Goal: Task Accomplishment & Management: Use online tool/utility

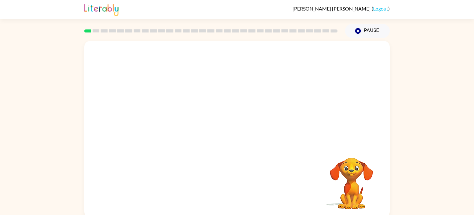
scroll to position [2, 0]
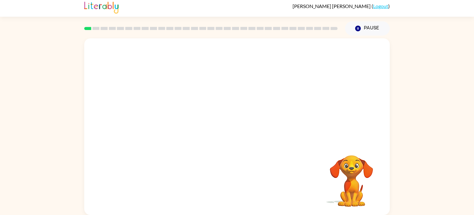
click at [218, 95] on video "Your browser must support playing .mp4 files to use Literably. Please try using…" at bounding box center [237, 90] width 306 height 104
click at [236, 137] on button "button" at bounding box center [237, 129] width 40 height 23
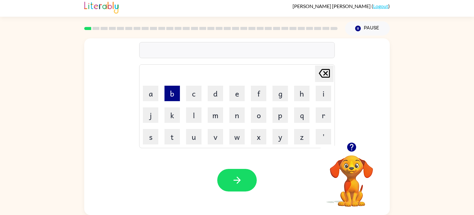
click at [173, 92] on button "b" at bounding box center [172, 93] width 15 height 15
type button "b"
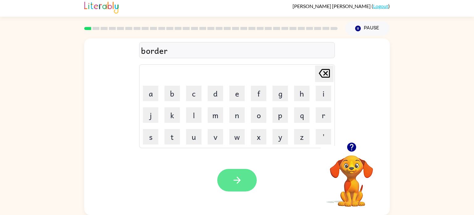
click at [235, 185] on icon "button" at bounding box center [237, 179] width 11 height 11
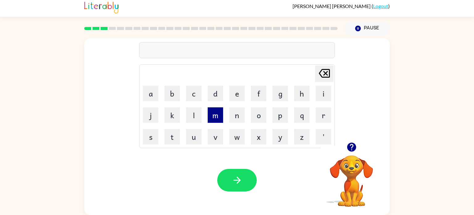
click at [214, 117] on button "m" at bounding box center [215, 114] width 15 height 15
click at [150, 96] on button "a" at bounding box center [150, 93] width 15 height 15
type button "a"
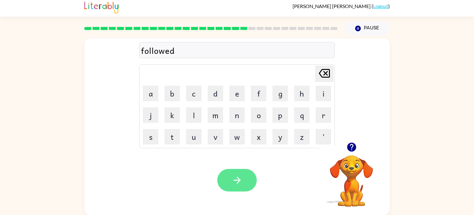
click at [236, 170] on button "button" at bounding box center [237, 180] width 40 height 23
click at [226, 178] on button "button" at bounding box center [237, 180] width 40 height 23
click at [233, 177] on icon "button" at bounding box center [237, 179] width 11 height 11
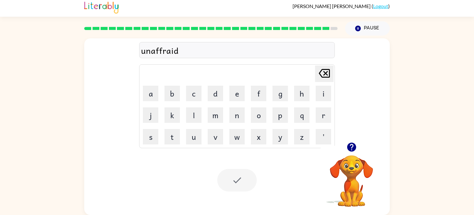
scroll to position [0, 0]
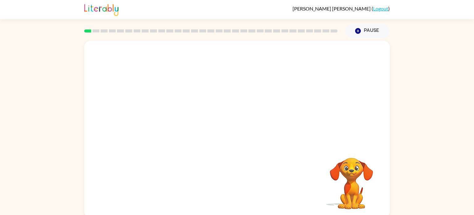
scroll to position [2, 0]
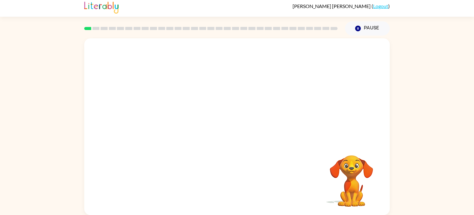
click at [385, 75] on video "Your browser must support playing .mp4 files to use Literably. Please try using…" at bounding box center [237, 90] width 306 height 104
click at [168, 112] on video "Your browser must support playing .mp4 files to use Literably. Please try using…" at bounding box center [237, 90] width 306 height 104
click at [168, 113] on video "Your browser must support playing .mp4 files to use Literably. Please try using…" at bounding box center [237, 90] width 306 height 104
click at [165, 111] on video "Your browser must support playing .mp4 files to use Literably. Please try using…" at bounding box center [237, 90] width 306 height 104
click at [241, 128] on icon "button" at bounding box center [237, 129] width 11 height 11
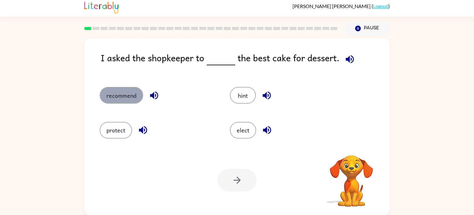
click at [123, 92] on button "recommend" at bounding box center [122, 95] width 44 height 17
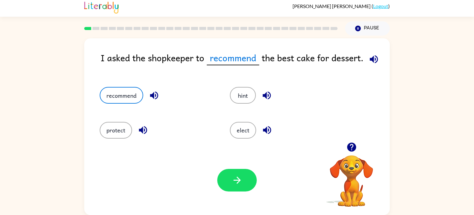
click at [219, 162] on div "Your browser must support playing .mp4 files to use Literably. Please try using…" at bounding box center [237, 179] width 306 height 69
click at [224, 171] on button "button" at bounding box center [237, 180] width 40 height 23
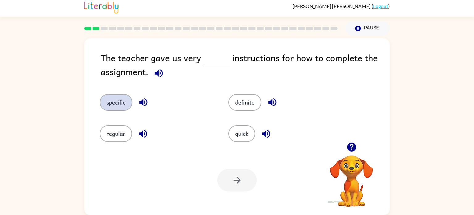
click at [119, 96] on button "specific" at bounding box center [116, 102] width 33 height 17
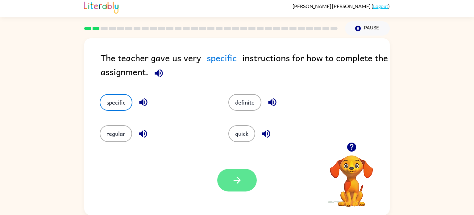
click at [250, 178] on button "button" at bounding box center [237, 180] width 40 height 23
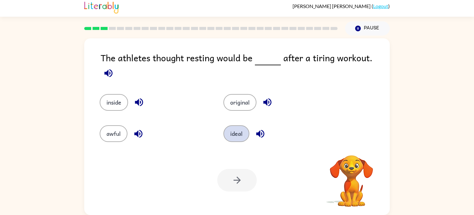
click at [229, 130] on button "ideal" at bounding box center [237, 133] width 26 height 17
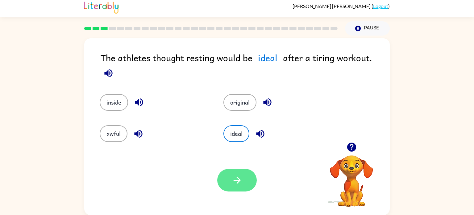
click at [238, 177] on icon "button" at bounding box center [237, 179] width 11 height 11
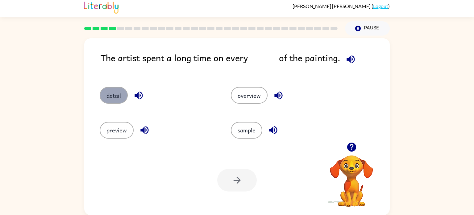
click at [112, 100] on button "detail" at bounding box center [114, 95] width 28 height 17
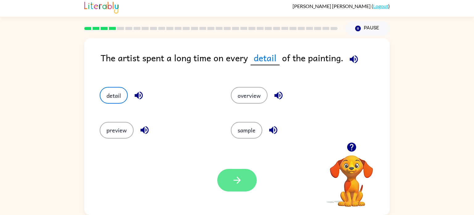
click at [231, 179] on button "button" at bounding box center [237, 180] width 40 height 23
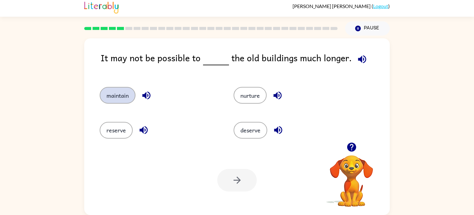
click at [115, 99] on button "maintain" at bounding box center [118, 95] width 36 height 17
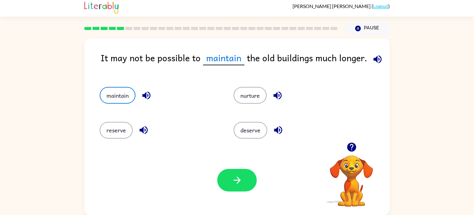
click at [239, 191] on div "Your browser must support playing .mp4 files to use Literably. Please try using…" at bounding box center [237, 179] width 306 height 69
click at [239, 167] on div "Your browser must support playing .mp4 files to use Literably. Please try using…" at bounding box center [237, 179] width 306 height 69
click at [246, 184] on button "button" at bounding box center [237, 180] width 40 height 23
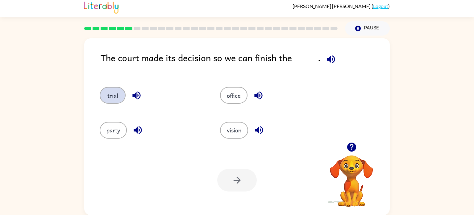
click at [113, 98] on button "trial" at bounding box center [113, 95] width 26 height 17
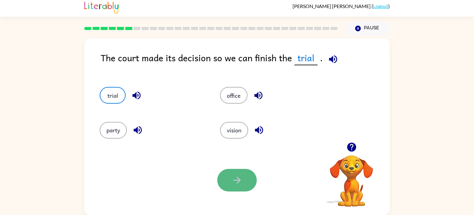
click at [231, 177] on button "button" at bounding box center [237, 180] width 40 height 23
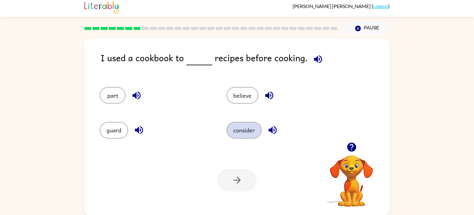
click at [250, 130] on button "consider" at bounding box center [244, 130] width 35 height 17
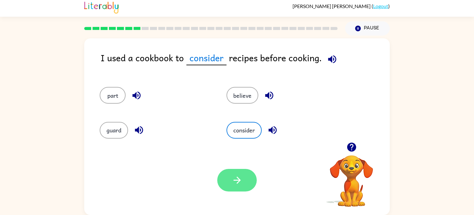
click at [236, 187] on button "button" at bounding box center [237, 180] width 40 height 23
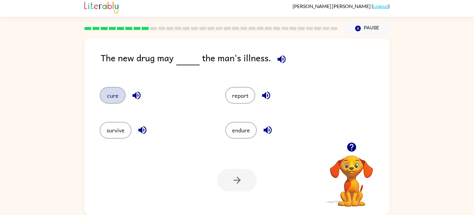
click at [104, 95] on button "cure" at bounding box center [113, 95] width 26 height 17
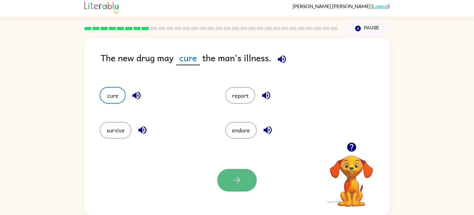
click at [231, 180] on button "button" at bounding box center [237, 180] width 40 height 23
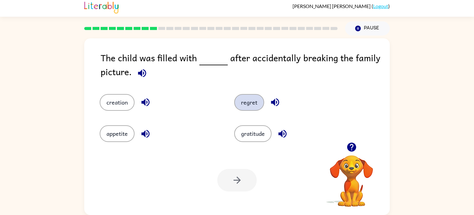
click at [239, 98] on button "regret" at bounding box center [249, 102] width 30 height 17
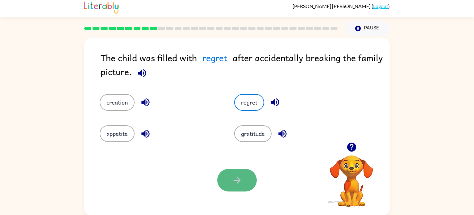
click at [238, 179] on icon "button" at bounding box center [236, 179] width 7 height 7
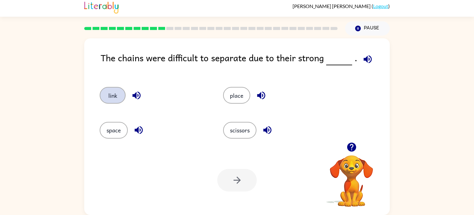
click at [115, 99] on button "link" at bounding box center [113, 95] width 26 height 17
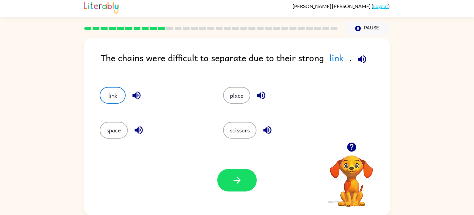
click at [234, 163] on div "Your browser must support playing .mp4 files to use Literably. Please try using…" at bounding box center [237, 179] width 306 height 69
click at [247, 204] on div "Your browser must support playing .mp4 files to use Literably. Please try using…" at bounding box center [237, 179] width 306 height 69
click at [248, 204] on div "Your browser must support playing .mp4 files to use Literably. Please try using…" at bounding box center [237, 179] width 306 height 69
click at [238, 187] on button "button" at bounding box center [237, 180] width 40 height 23
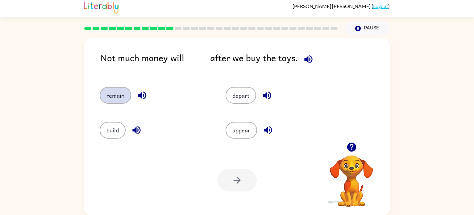
click at [112, 98] on button "remain" at bounding box center [115, 95] width 31 height 17
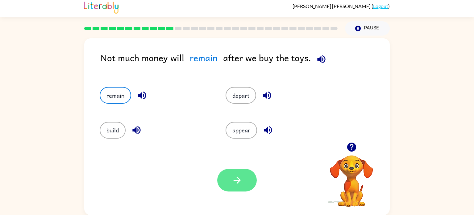
click at [235, 180] on icon "button" at bounding box center [236, 179] width 7 height 7
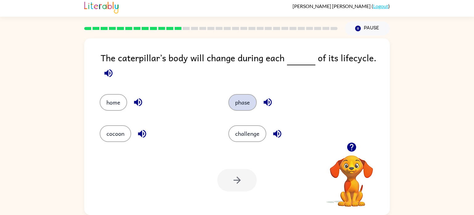
click at [245, 109] on button "phase" at bounding box center [242, 102] width 28 height 17
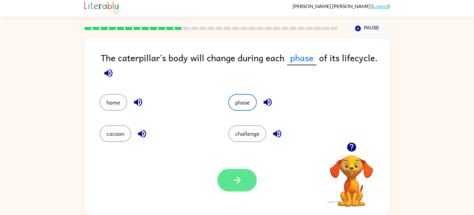
click at [230, 182] on button "button" at bounding box center [237, 180] width 40 height 23
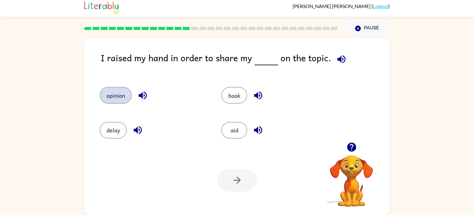
click at [121, 99] on button "opinion" at bounding box center [116, 95] width 32 height 17
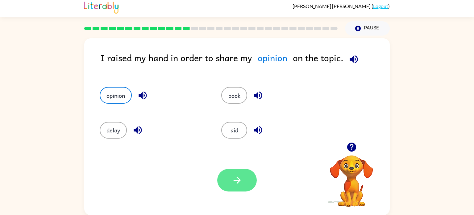
click at [248, 180] on button "button" at bounding box center [237, 180] width 40 height 23
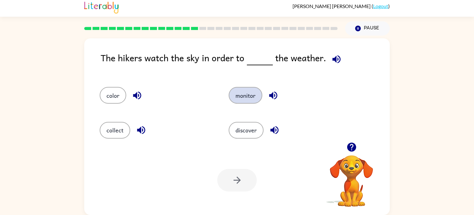
click at [238, 100] on button "monitor" at bounding box center [246, 95] width 34 height 17
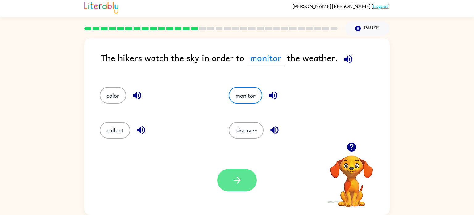
click at [248, 176] on button "button" at bounding box center [237, 180] width 40 height 23
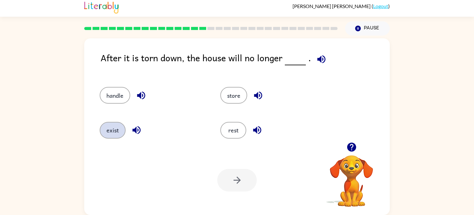
click at [110, 133] on button "exist" at bounding box center [113, 130] width 26 height 17
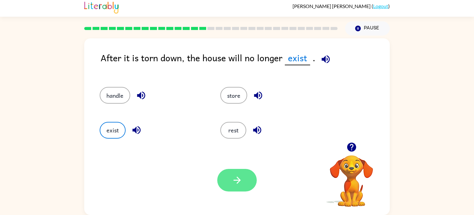
click at [235, 181] on icon "button" at bounding box center [237, 179] width 11 height 11
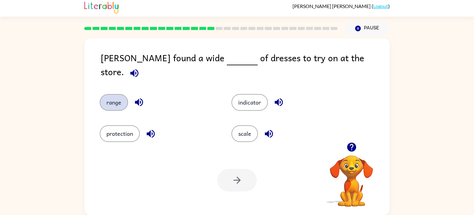
click at [111, 99] on button "range" at bounding box center [114, 102] width 28 height 17
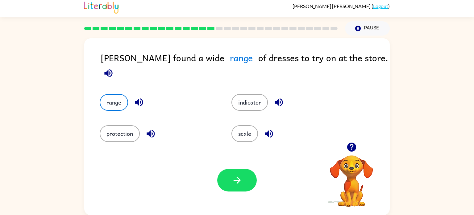
click at [214, 185] on div "Your browser must support playing .mp4 files to use Literably. Please try using…" at bounding box center [237, 179] width 306 height 69
click at [217, 181] on button "button" at bounding box center [237, 180] width 40 height 23
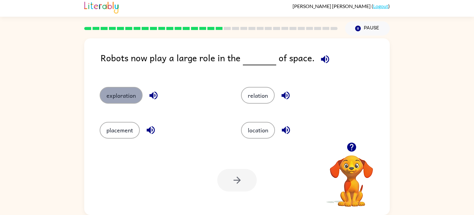
click at [127, 90] on button "exploration" at bounding box center [121, 95] width 43 height 17
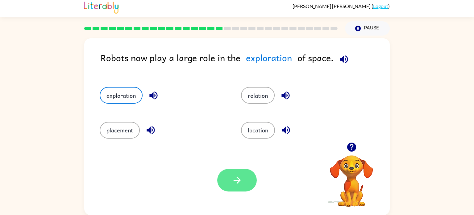
click at [251, 176] on button "button" at bounding box center [237, 180] width 40 height 23
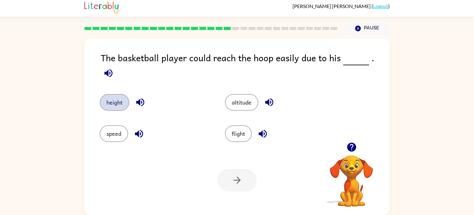
click at [119, 94] on button "height" at bounding box center [115, 102] width 30 height 17
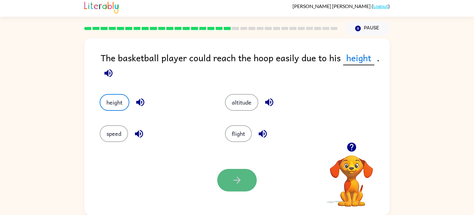
click at [236, 188] on button "button" at bounding box center [237, 180] width 40 height 23
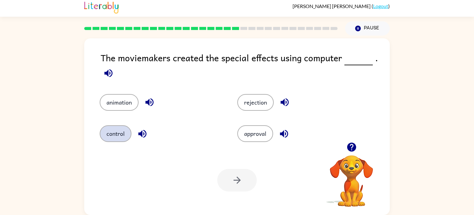
click at [112, 139] on button "control" at bounding box center [116, 133] width 32 height 17
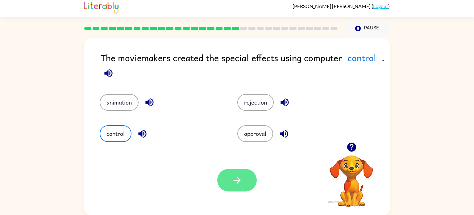
click at [235, 182] on icon "button" at bounding box center [237, 179] width 11 height 11
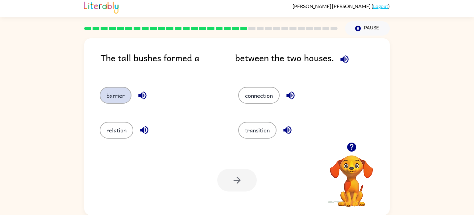
click at [112, 91] on button "barrier" at bounding box center [116, 95] width 32 height 17
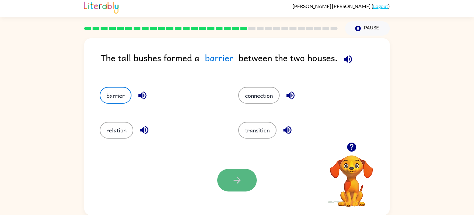
click at [223, 178] on button "button" at bounding box center [237, 180] width 40 height 23
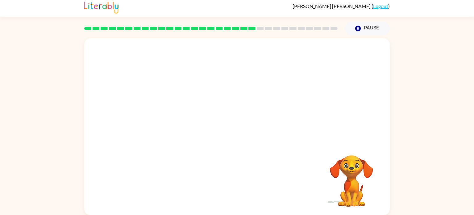
click at [183, 125] on video "Your browser must support playing .mp4 files to use Literably. Please try using…" at bounding box center [237, 90] width 306 height 104
click at [237, 143] on div at bounding box center [237, 126] width 306 height 176
click at [236, 135] on icon "button" at bounding box center [237, 129] width 11 height 11
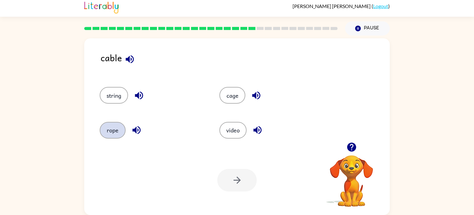
click at [119, 130] on button "rope" at bounding box center [113, 130] width 26 height 17
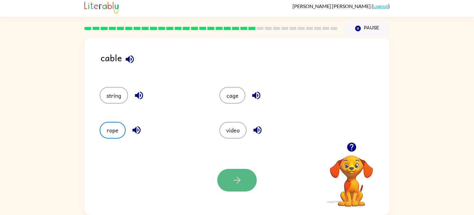
click at [243, 177] on button "button" at bounding box center [237, 180] width 40 height 23
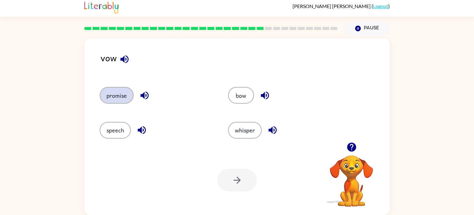
click at [119, 102] on button "promise" at bounding box center [117, 95] width 34 height 17
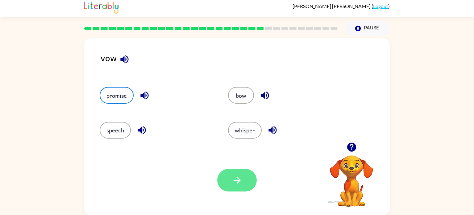
click at [219, 173] on button "button" at bounding box center [237, 180] width 40 height 23
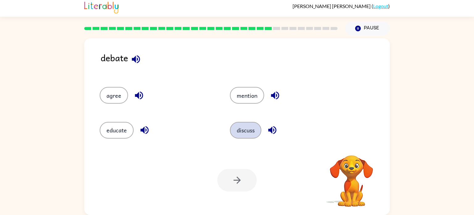
click at [251, 138] on button "discuss" at bounding box center [245, 130] width 31 height 17
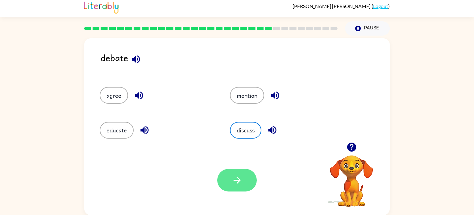
click at [252, 185] on button "button" at bounding box center [237, 180] width 40 height 23
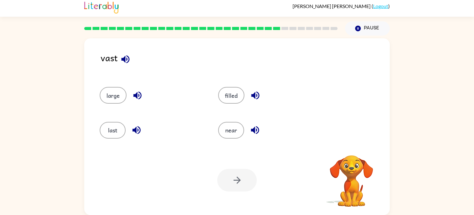
click at [252, 185] on div at bounding box center [237, 180] width 40 height 23
click at [115, 100] on button "large" at bounding box center [113, 95] width 27 height 17
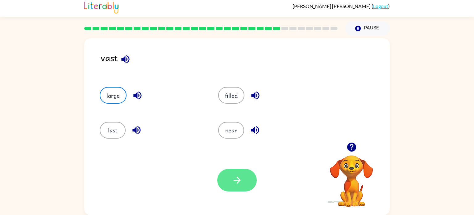
click at [237, 180] on icon "button" at bounding box center [236, 179] width 7 height 7
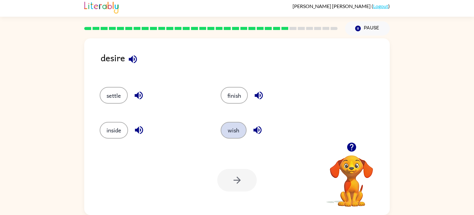
click at [237, 127] on button "wish" at bounding box center [234, 130] width 26 height 17
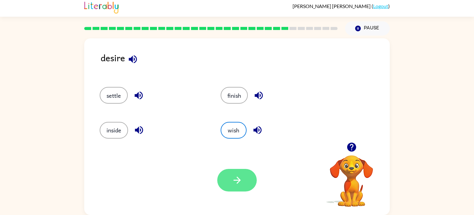
click at [233, 186] on button "button" at bounding box center [237, 180] width 40 height 23
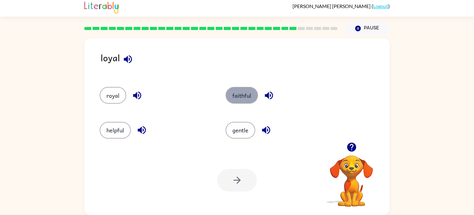
click at [249, 98] on button "faithful" at bounding box center [242, 95] width 32 height 17
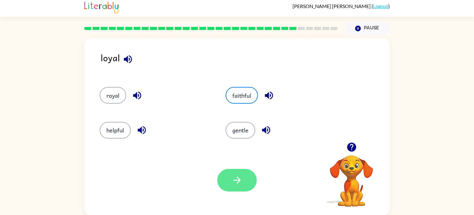
click at [244, 171] on button "button" at bounding box center [237, 180] width 40 height 23
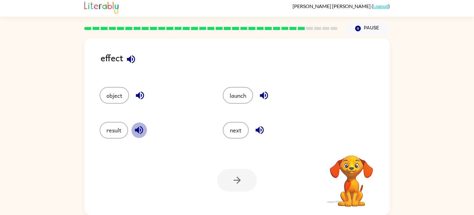
click at [132, 126] on button "button" at bounding box center [139, 130] width 16 height 16
click at [102, 131] on button "result" at bounding box center [114, 130] width 28 height 17
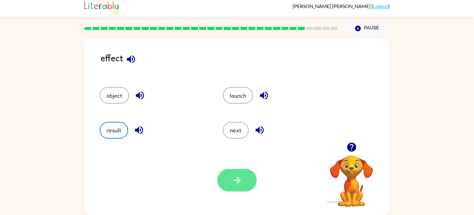
click at [239, 177] on icon "button" at bounding box center [237, 179] width 11 height 11
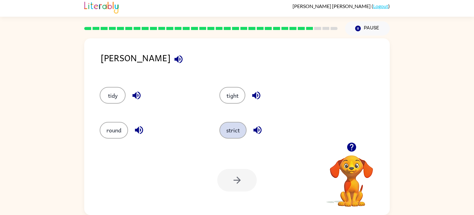
click at [237, 129] on button "strict" at bounding box center [233, 130] width 27 height 17
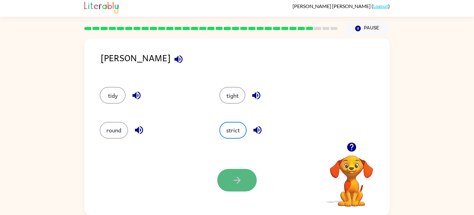
click at [241, 171] on button "button" at bounding box center [237, 180] width 40 height 23
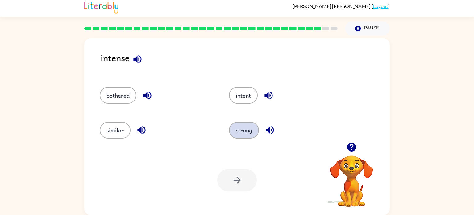
click at [247, 134] on button "strong" at bounding box center [244, 130] width 30 height 17
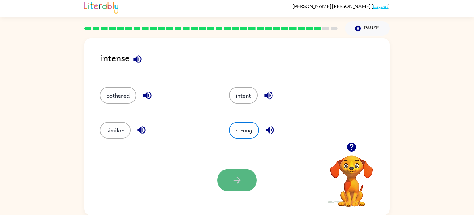
click at [241, 179] on icon "button" at bounding box center [237, 179] width 11 height 11
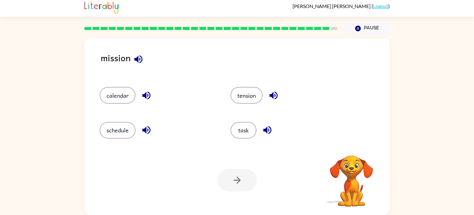
click at [430, 105] on div "mission calendar tension schedule task Your browser must support playing .mp4 f…" at bounding box center [237, 125] width 474 height 179
click at [331, 145] on video "Your browser must support playing .mp4 files to use Literably. Please try using…" at bounding box center [352, 176] width 62 height 62
click at [244, 126] on button "task" at bounding box center [244, 130] width 26 height 17
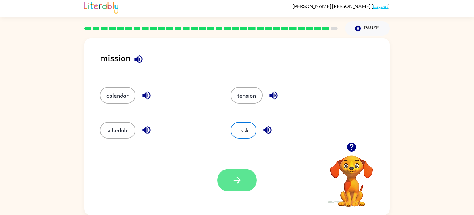
click at [244, 174] on button "button" at bounding box center [237, 180] width 40 height 23
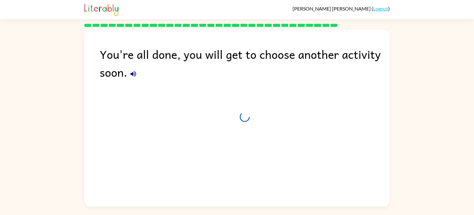
scroll to position [0, 0]
